Goal: Information Seeking & Learning: Find specific fact

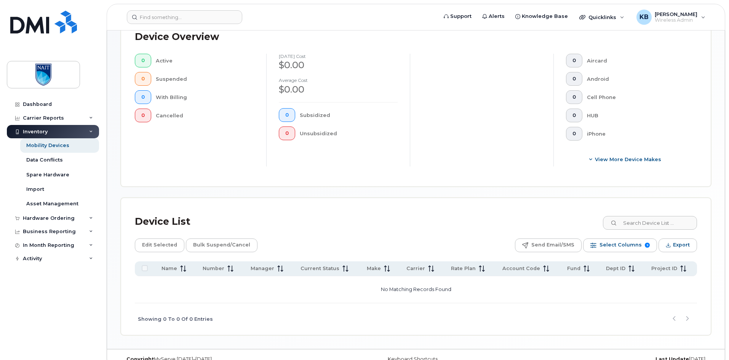
scroll to position [190, 0]
click at [78, 145] on link "Mobility Devices" at bounding box center [59, 145] width 79 height 14
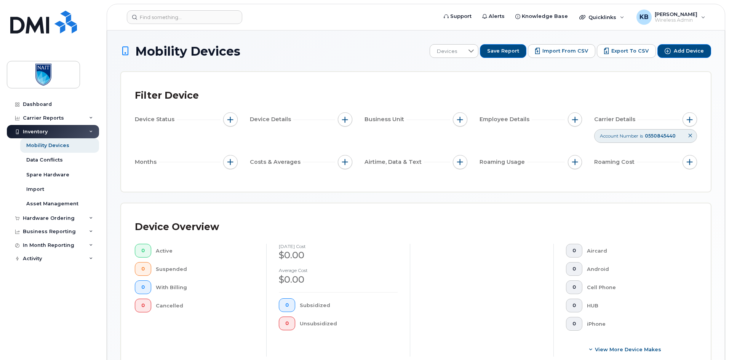
click at [691, 136] on icon at bounding box center [690, 135] width 5 height 5
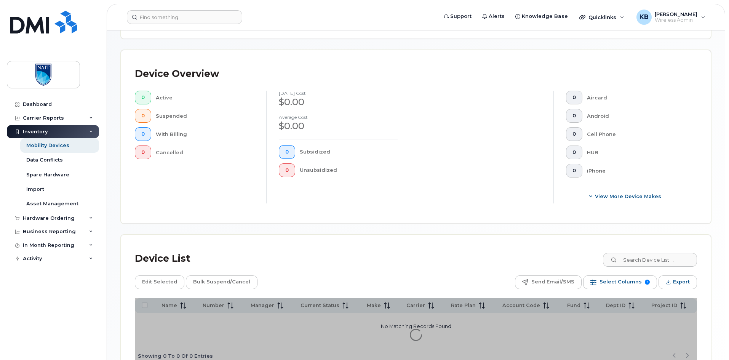
scroll to position [76, 0]
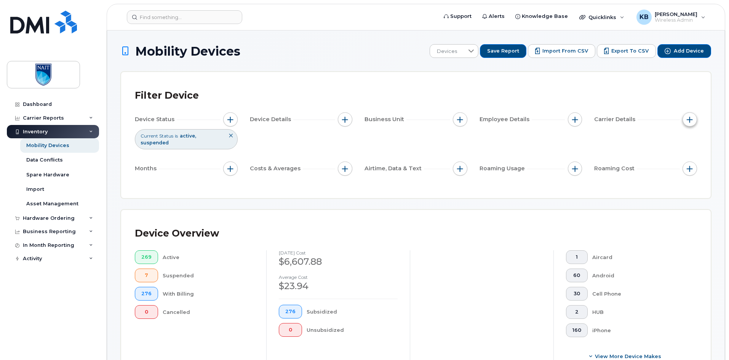
click at [692, 120] on span "button" at bounding box center [690, 120] width 6 height 6
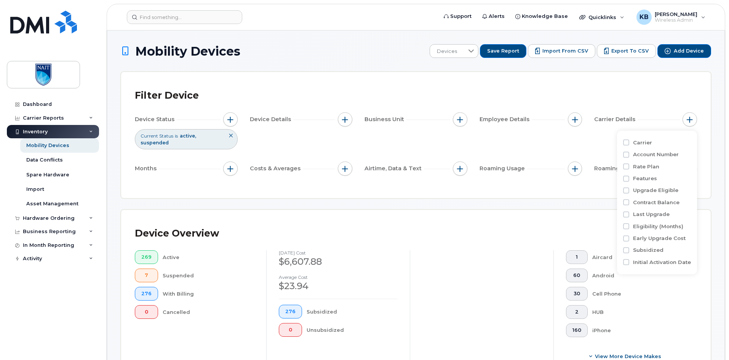
click at [637, 155] on label "Account Number" at bounding box center [656, 154] width 46 height 7
click at [629, 155] on input "Account Number" at bounding box center [626, 155] width 6 height 6
checkbox input "true"
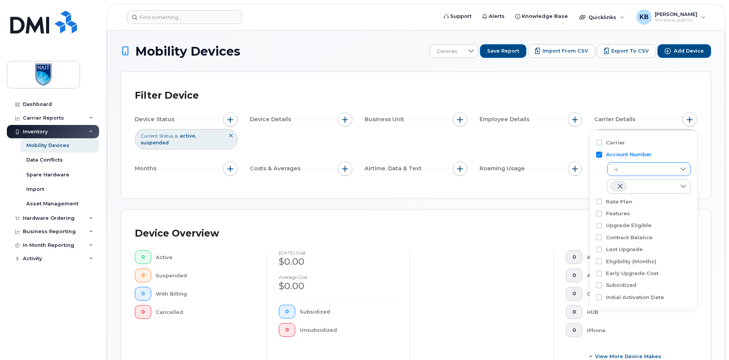
click at [632, 167] on span "is" at bounding box center [641, 170] width 69 height 14
click at [633, 168] on span "is" at bounding box center [642, 170] width 68 height 14
click at [639, 182] on div at bounding box center [641, 186] width 69 height 14
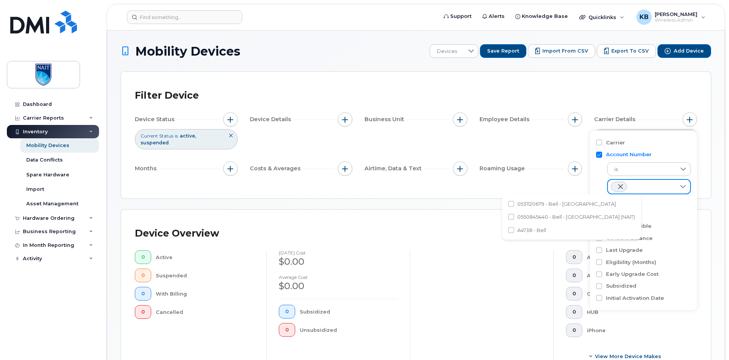
scroll to position [4, 31]
click at [621, 187] on span at bounding box center [620, 186] width 6 height 6
click at [630, 185] on div "empty" at bounding box center [641, 185] width 69 height 13
click at [631, 184] on div "empty" at bounding box center [641, 185] width 69 height 13
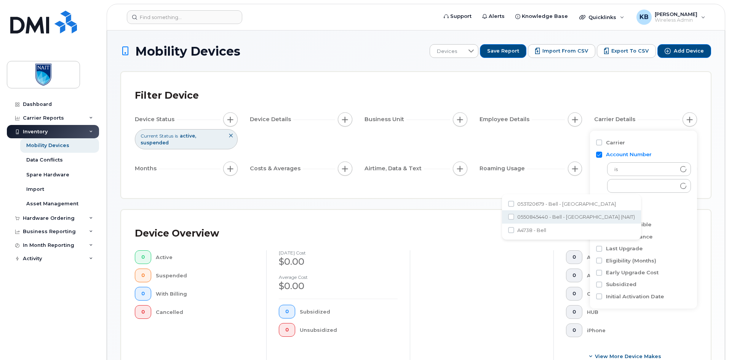
click at [523, 283] on div at bounding box center [482, 306] width 144 height 113
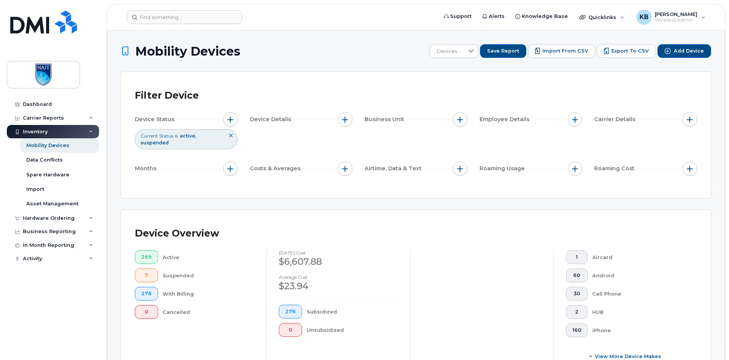
click at [679, 119] on div "Carrier Details" at bounding box center [645, 119] width 103 height 14
click at [690, 118] on span "button" at bounding box center [690, 120] width 6 height 6
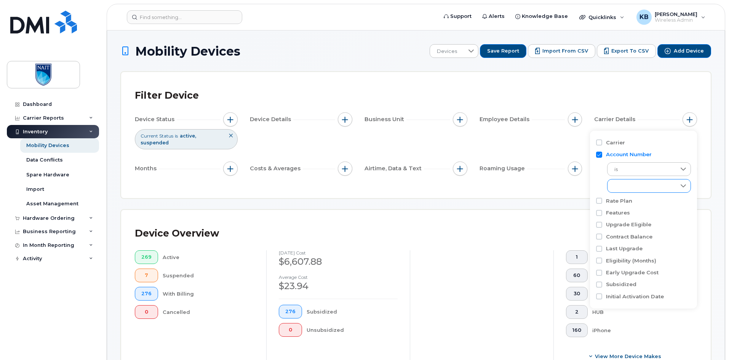
click at [651, 188] on div "empty" at bounding box center [641, 185] width 69 height 13
click at [656, 163] on span "is" at bounding box center [641, 170] width 69 height 14
click at [650, 169] on span "is" at bounding box center [642, 170] width 68 height 14
click at [649, 189] on div "empty" at bounding box center [641, 185] width 69 height 13
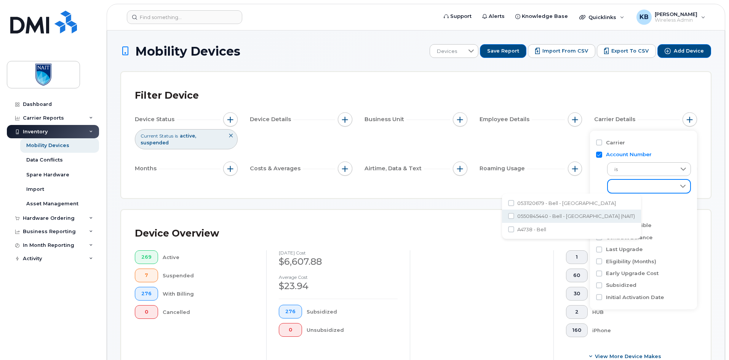
click at [553, 214] on span "0550845440 - Bell - [GEOGRAPHIC_DATA] (NAIT)" at bounding box center [576, 216] width 118 height 7
checkbox input "true"
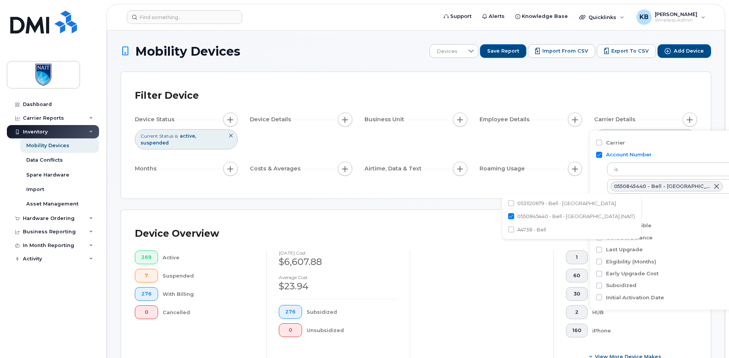
click at [471, 197] on div "Filter Device Device Status Current Status is active suspended Device Details B…" at bounding box center [416, 135] width 590 height 126
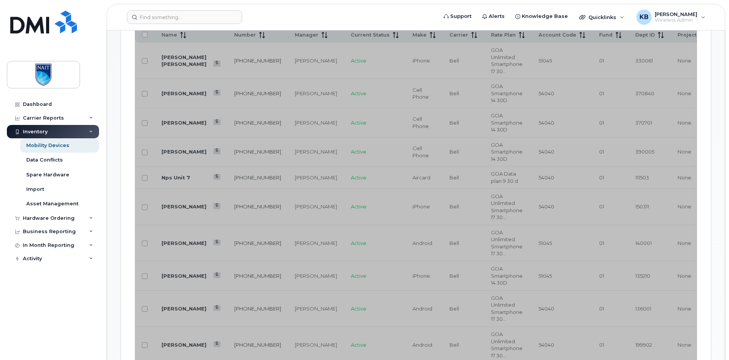
scroll to position [381, 0]
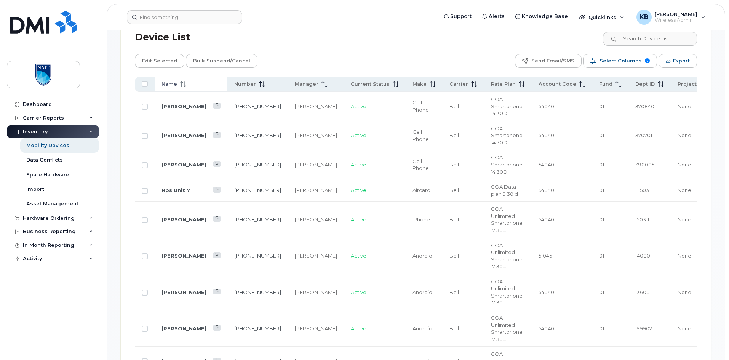
click at [193, 88] on div "Name" at bounding box center [190, 84] width 59 height 7
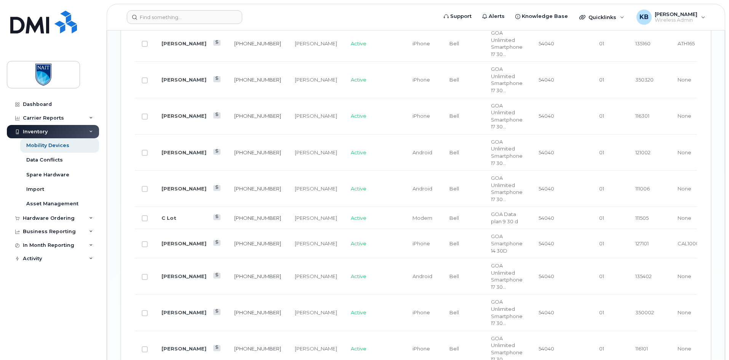
scroll to position [1310, 0]
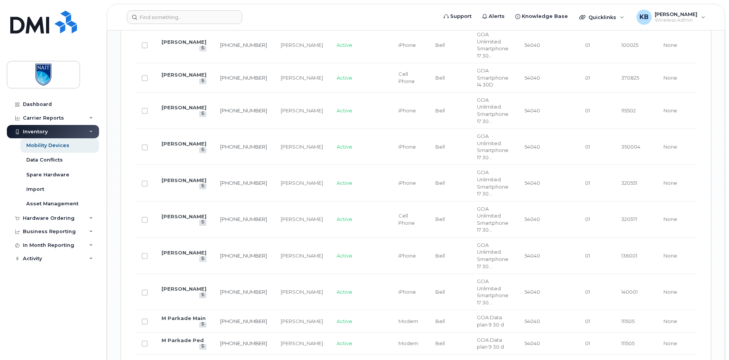
scroll to position [1296, 0]
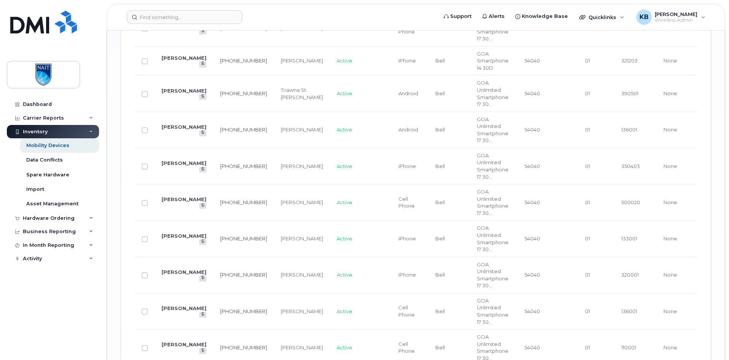
scroll to position [1572, 0]
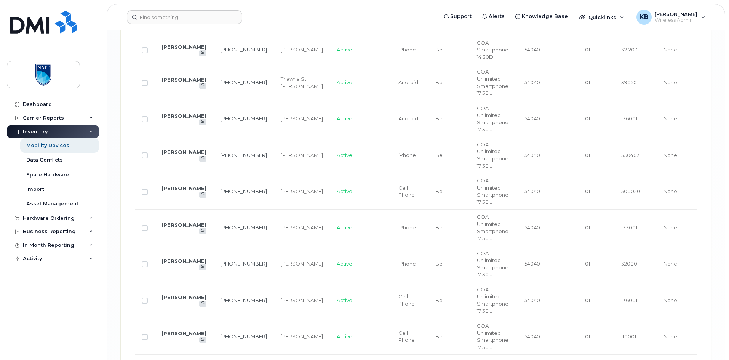
drag, startPoint x: 185, startPoint y: 275, endPoint x: 197, endPoint y: 272, distance: 12.9
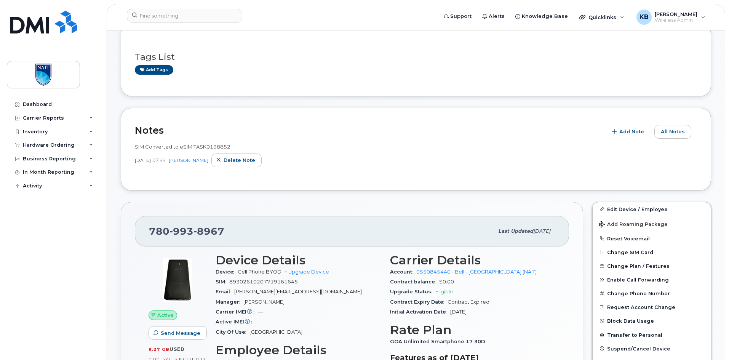
scroll to position [152, 0]
drag, startPoint x: 416, startPoint y: 272, endPoint x: 450, endPoint y: 272, distance: 33.9
click at [450, 272] on div "Account 0550845440 - Bell - Northern Alberta Institute Of Technology (NAIT)" at bounding box center [472, 272] width 165 height 10
copy link "0550845440"
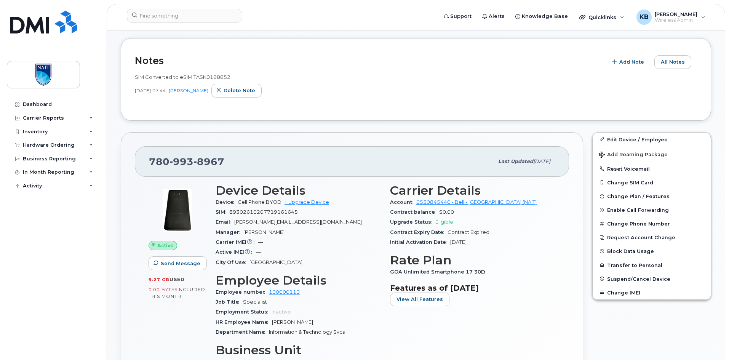
scroll to position [229, 0]
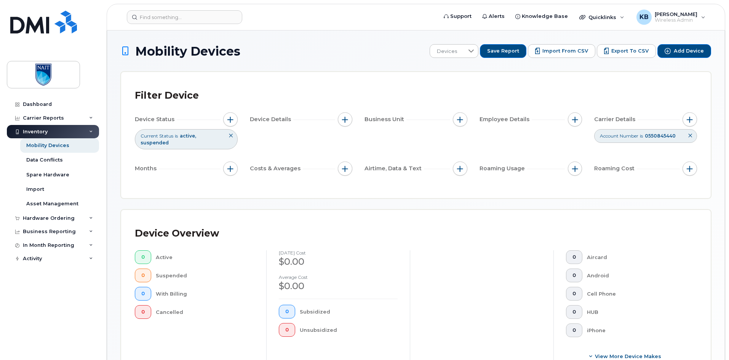
click at [689, 134] on icon at bounding box center [690, 135] width 5 height 5
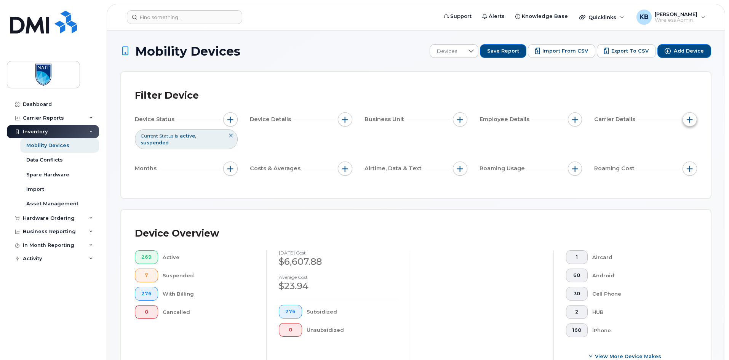
click at [693, 120] on button "button" at bounding box center [689, 119] width 14 height 14
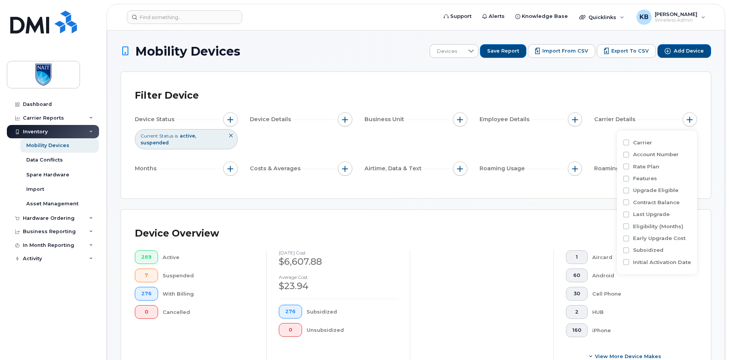
click at [664, 152] on label "Account Number" at bounding box center [656, 154] width 46 height 7
click at [629, 152] on input "Account Number" at bounding box center [626, 155] width 6 height 6
checkbox input "true"
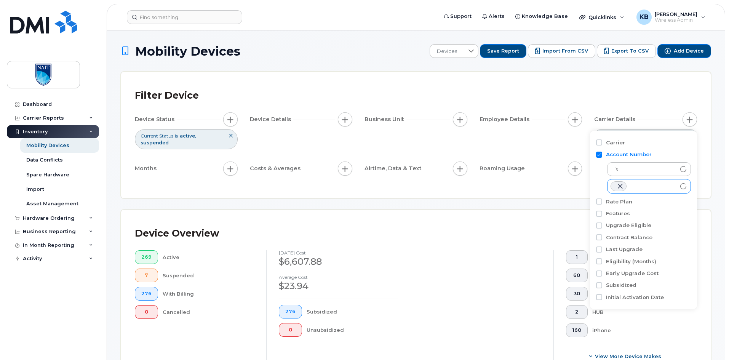
click at [650, 187] on div at bounding box center [641, 186] width 69 height 14
click at [659, 185] on div at bounding box center [641, 186] width 69 height 14
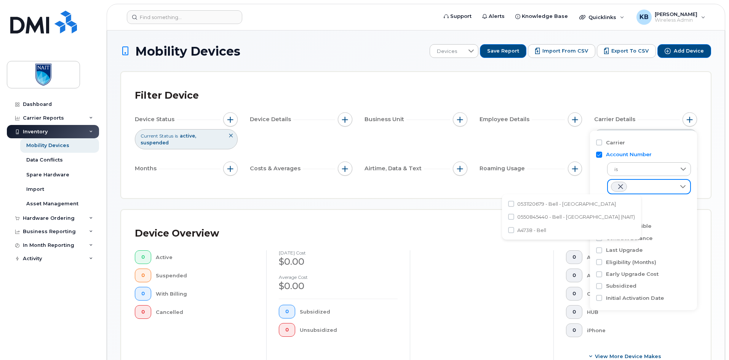
scroll to position [4, 31]
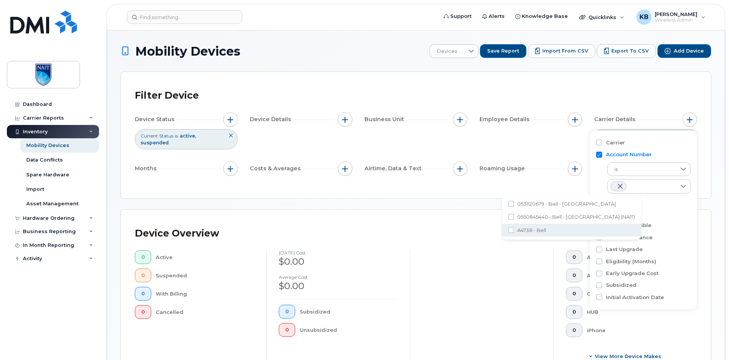
click at [163, 203] on div "Mobility Devices Devices Save Report Import from CSV Export to CSV Add Device F…" at bounding box center [416, 287] width 590 height 487
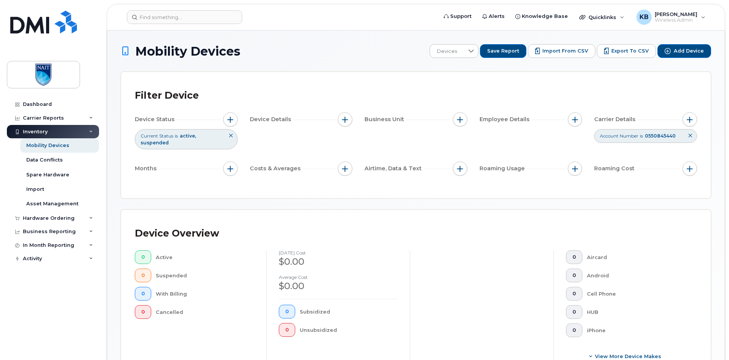
drag, startPoint x: 596, startPoint y: 197, endPoint x: 593, endPoint y: 215, distance: 18.0
click at [596, 197] on div "Mobility Devices Devices Save Report Import from CSV Export to CSV Add Device F…" at bounding box center [416, 287] width 590 height 487
